Goal: Register for event/course

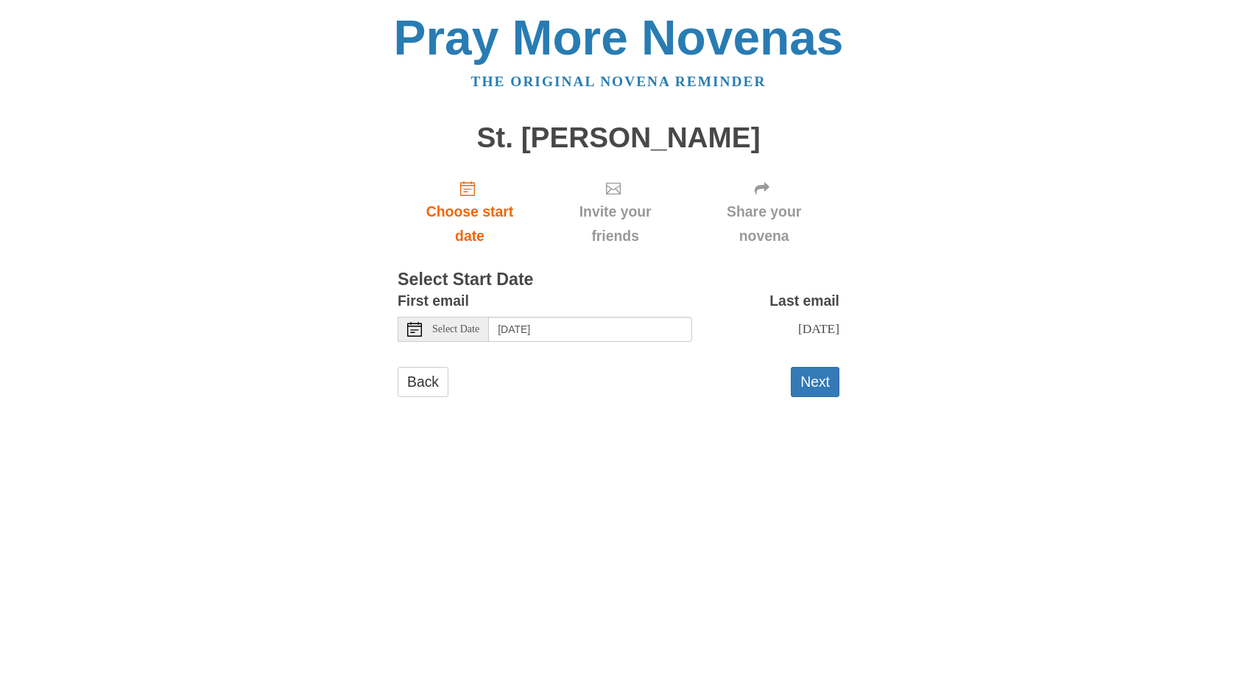
click at [407, 331] on use at bounding box center [414, 329] width 15 height 15
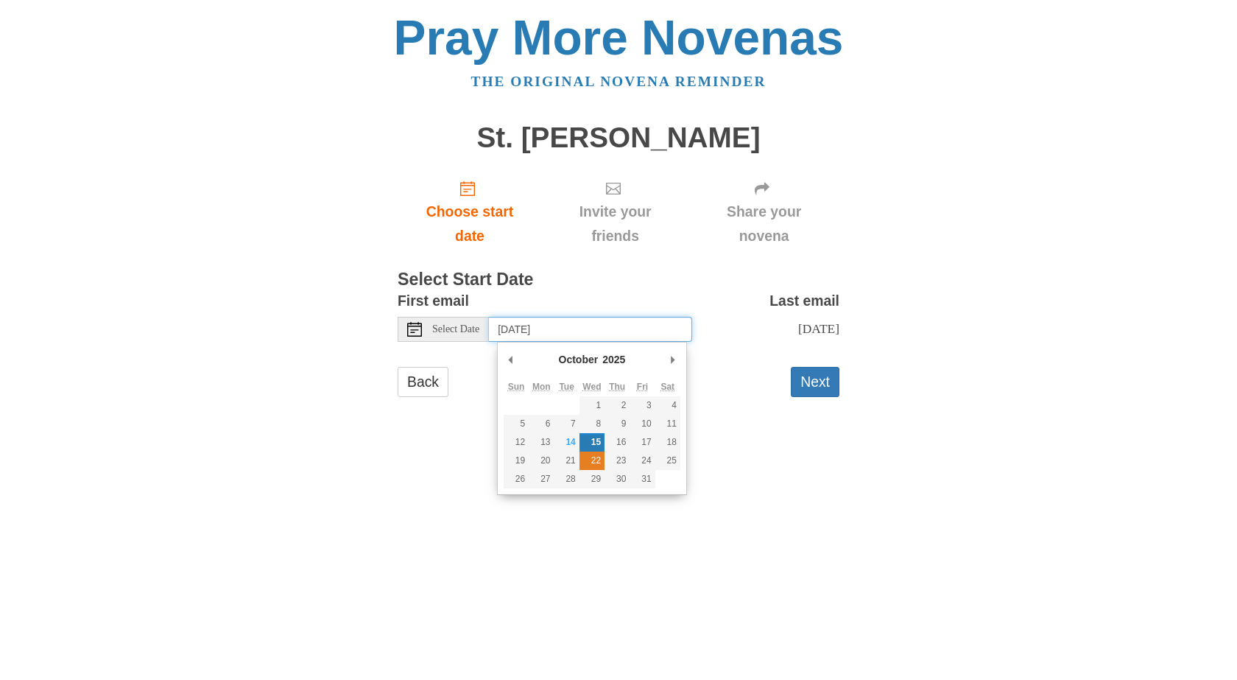
type input "Wednesday, October 22nd"
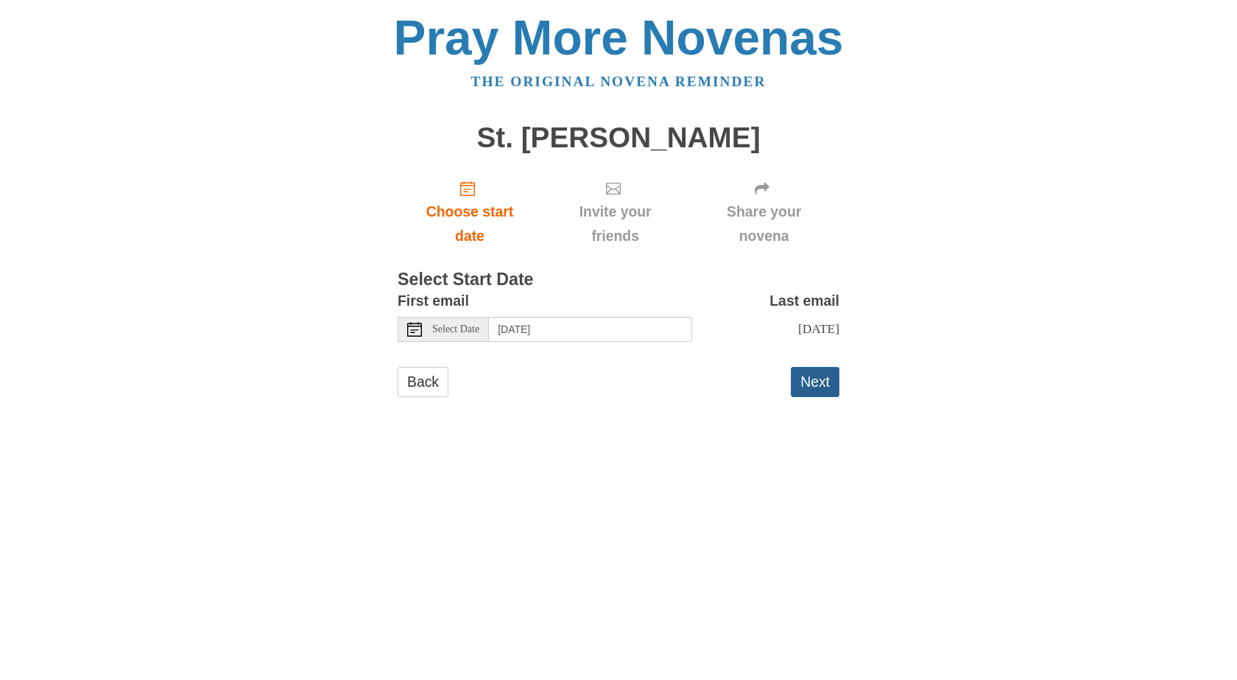
click at [812, 382] on button "Next" at bounding box center [815, 382] width 49 height 30
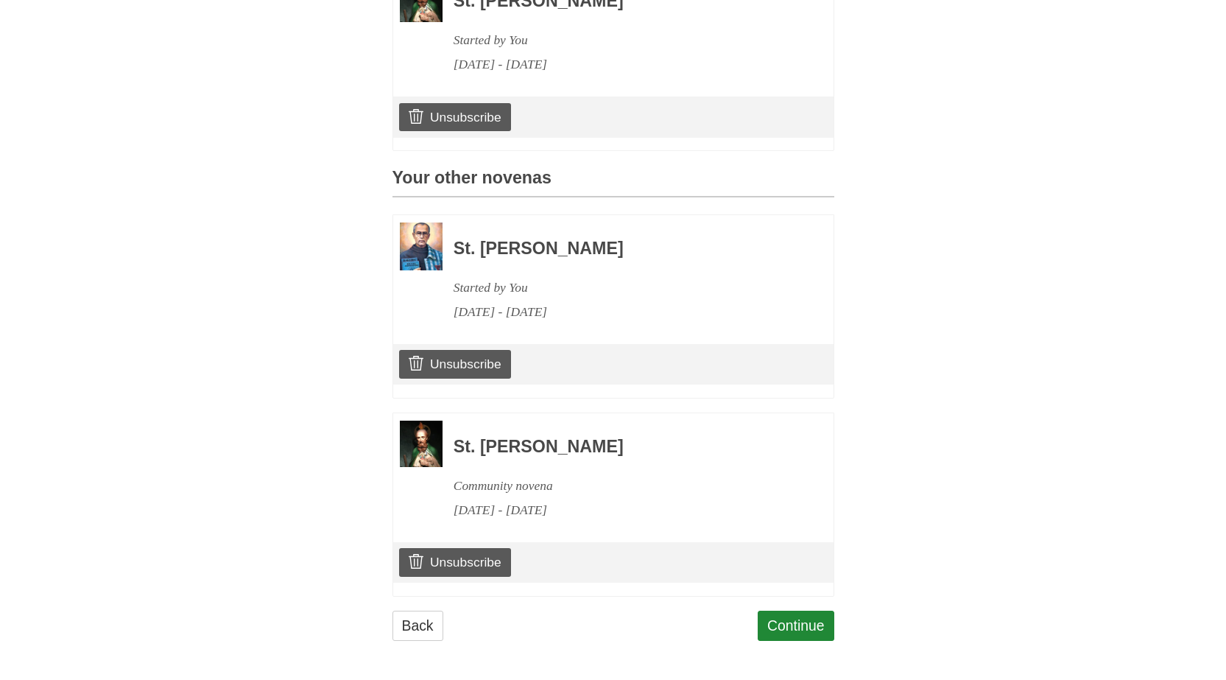
scroll to position [518, 0]
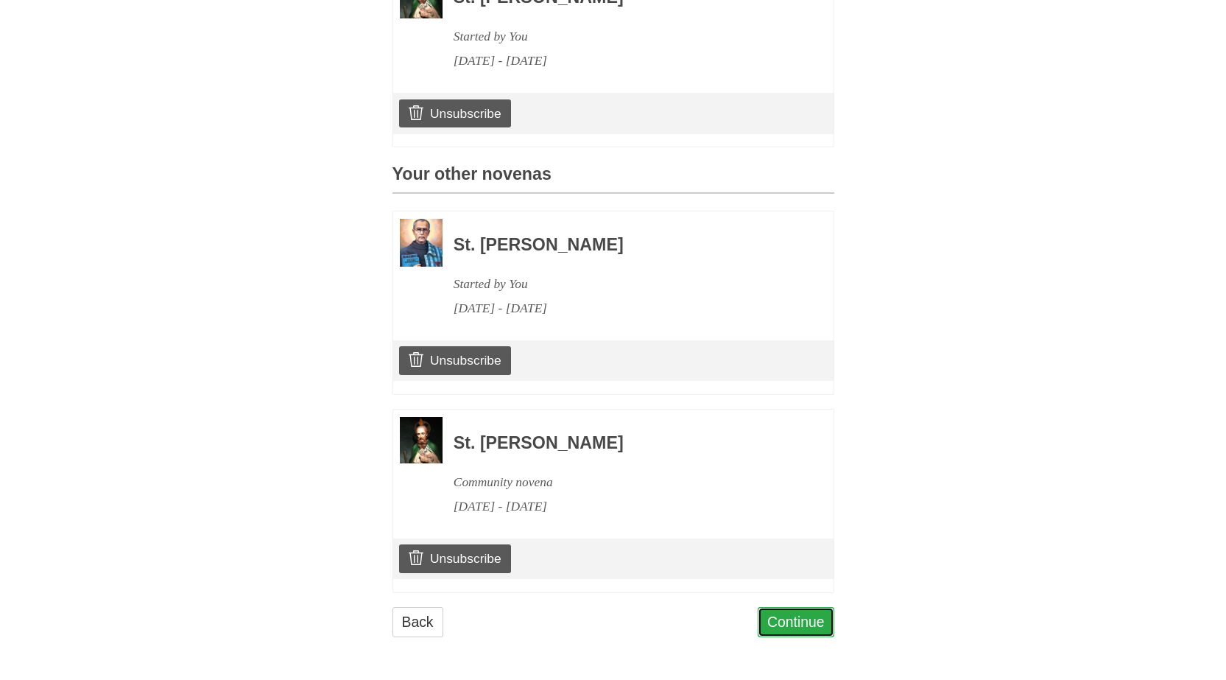
click at [798, 623] on link "Continue" at bounding box center [796, 622] width 77 height 30
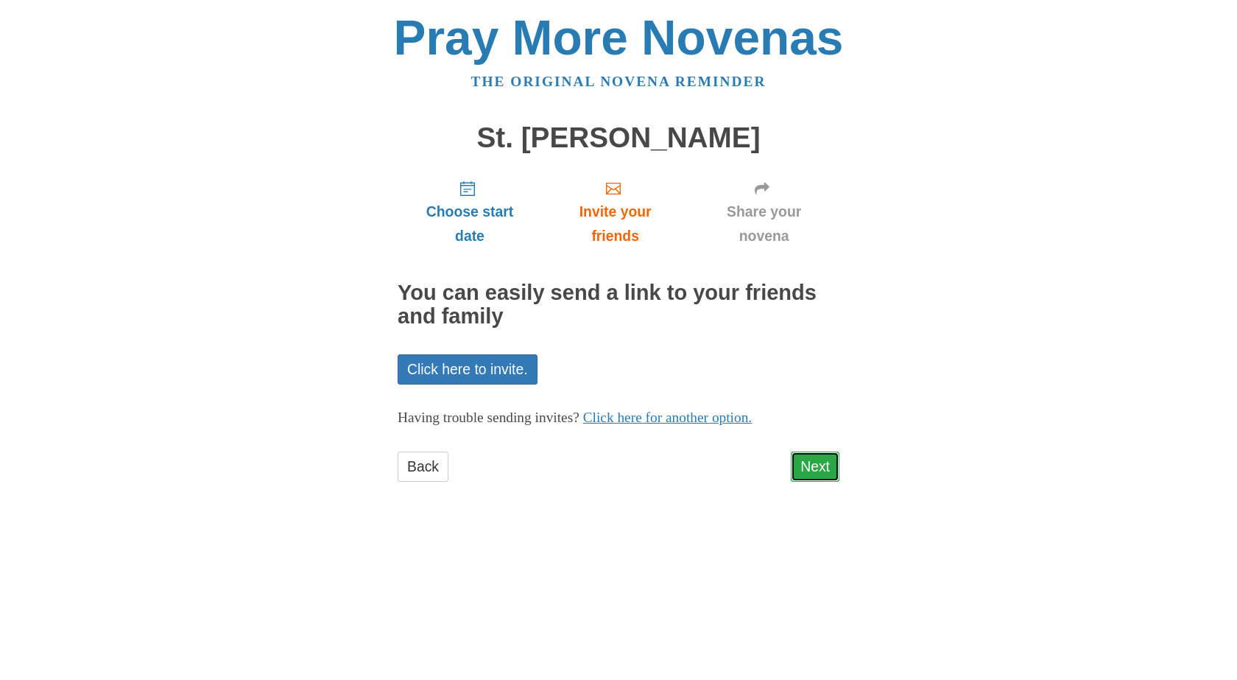
click at [809, 471] on link "Next" at bounding box center [815, 466] width 49 height 30
